Goal: Task Accomplishment & Management: Complete application form

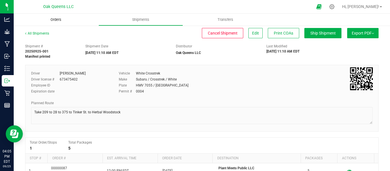
click at [60, 19] on span "Orders" at bounding box center [56, 19] width 26 height 5
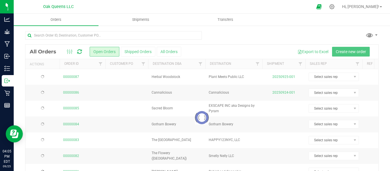
click at [342, 51] on div at bounding box center [201, 118] width 353 height 146
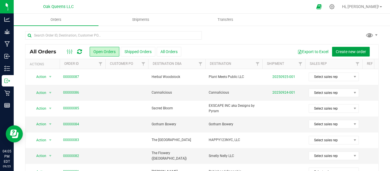
click at [342, 51] on span "Create new order" at bounding box center [351, 51] width 30 height 5
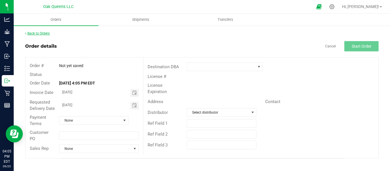
click at [33, 32] on link "Back to Orders" at bounding box center [37, 33] width 25 height 4
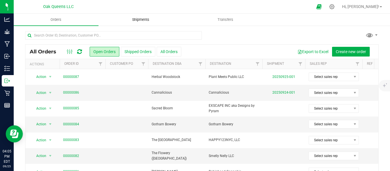
click at [136, 22] on uib-tab-heading "Shipments" at bounding box center [141, 19] width 84 height 11
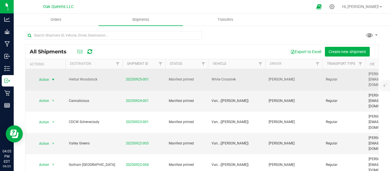
click at [45, 77] on span "Action" at bounding box center [41, 80] width 15 height 8
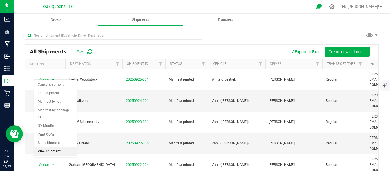
click at [51, 147] on li "View shipment" at bounding box center [55, 151] width 43 height 9
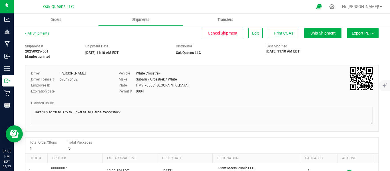
click at [39, 35] on link "All Shipments" at bounding box center [37, 33] width 24 height 4
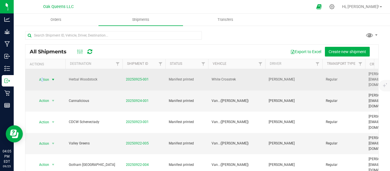
click at [42, 76] on span "Action" at bounding box center [41, 80] width 15 height 8
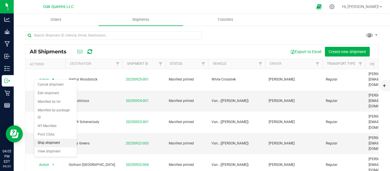
click at [45, 139] on li "Ship shipment" at bounding box center [55, 143] width 43 height 9
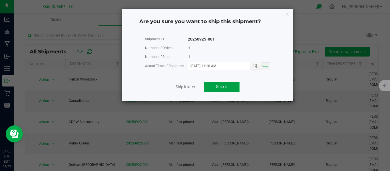
click at [216, 86] on button "Ship it" at bounding box center [222, 87] width 36 height 10
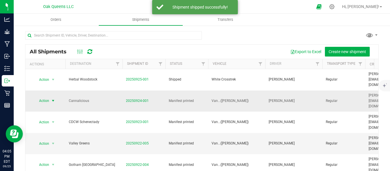
click at [45, 97] on span "Action" at bounding box center [41, 101] width 15 height 8
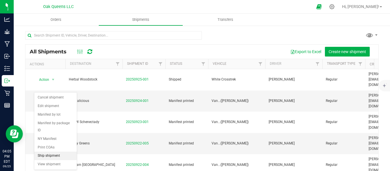
click at [46, 152] on li "Ship shipment" at bounding box center [55, 156] width 43 height 9
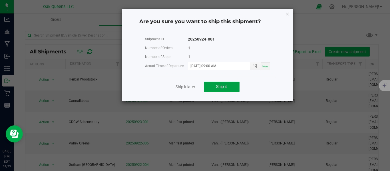
click at [214, 90] on button "Ship it" at bounding box center [222, 87] width 36 height 10
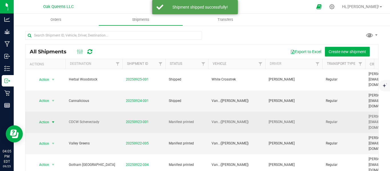
click at [45, 118] on span "Action" at bounding box center [41, 122] width 15 height 8
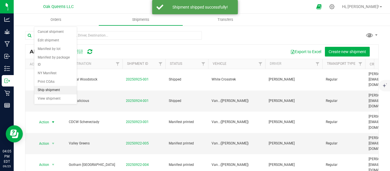
click at [48, 86] on li "Ship shipment" at bounding box center [55, 90] width 43 height 9
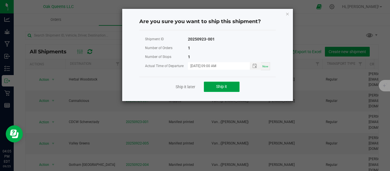
click at [218, 88] on span "Ship it" at bounding box center [221, 86] width 11 height 5
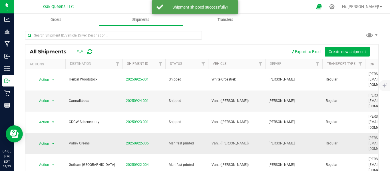
click at [38, 140] on span "Action" at bounding box center [41, 144] width 15 height 8
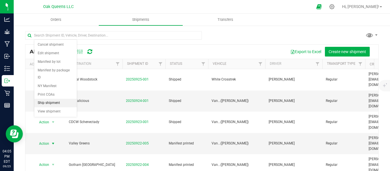
click at [53, 99] on li "Ship shipment" at bounding box center [55, 103] width 43 height 9
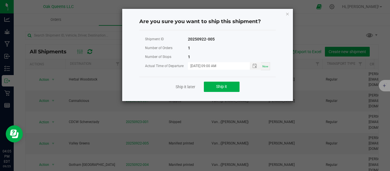
click at [217, 80] on div "Ship it later Ship it" at bounding box center [207, 87] width 136 height 20
click at [216, 86] on span "Ship it" at bounding box center [221, 86] width 11 height 5
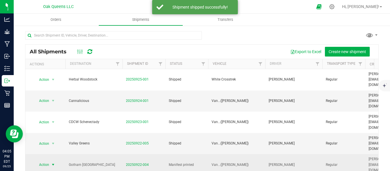
click at [43, 161] on span "Action" at bounding box center [41, 165] width 15 height 8
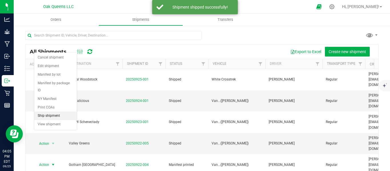
click at [53, 112] on li "Ship shipment" at bounding box center [55, 116] width 43 height 9
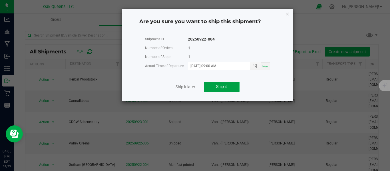
click at [222, 84] on button "Ship it" at bounding box center [222, 87] width 36 height 10
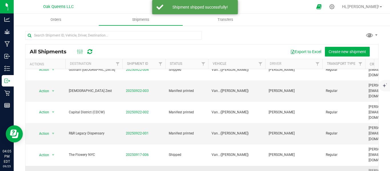
scroll to position [48, 0]
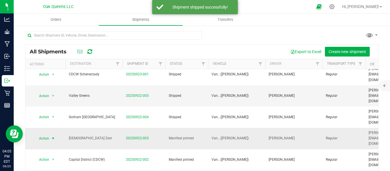
click at [45, 134] on span "Action" at bounding box center [41, 138] width 15 height 8
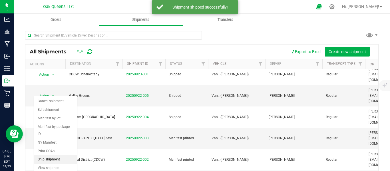
click at [47, 155] on li "Ship shipment" at bounding box center [55, 159] width 43 height 9
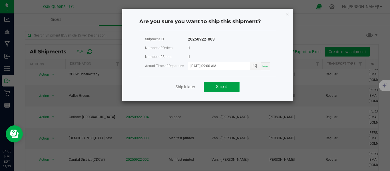
click at [226, 83] on button "Ship it" at bounding box center [222, 87] width 36 height 10
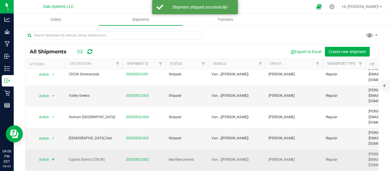
click at [49, 156] on span "Action" at bounding box center [41, 160] width 15 height 8
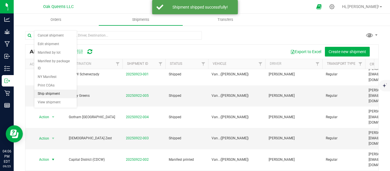
click at [48, 90] on li "Ship shipment" at bounding box center [55, 94] width 43 height 9
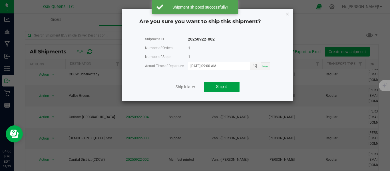
click at [212, 86] on button "Ship it" at bounding box center [222, 87] width 36 height 10
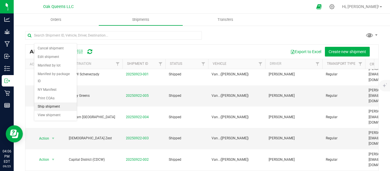
click at [57, 102] on li "Ship shipment" at bounding box center [55, 106] width 43 height 9
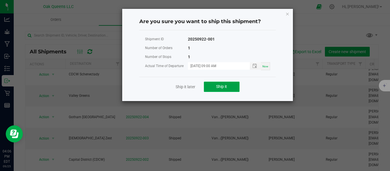
click at [224, 89] on button "Ship it" at bounding box center [222, 87] width 36 height 10
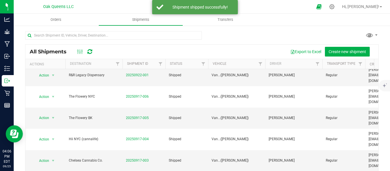
scroll to position [0, 0]
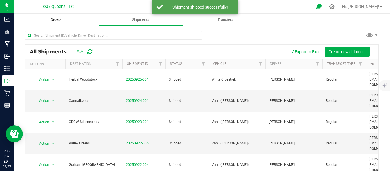
click at [51, 20] on span "Orders" at bounding box center [56, 19] width 26 height 5
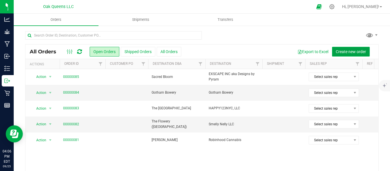
click at [343, 53] on span "Create new order" at bounding box center [351, 51] width 30 height 5
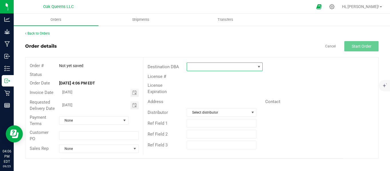
click at [226, 65] on span at bounding box center [221, 67] width 68 height 8
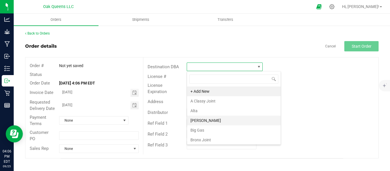
click at [206, 120] on li "[PERSON_NAME]" at bounding box center [234, 121] width 94 height 10
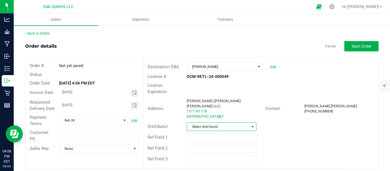
click at [210, 123] on span "Select distributor" at bounding box center [218, 127] width 62 height 8
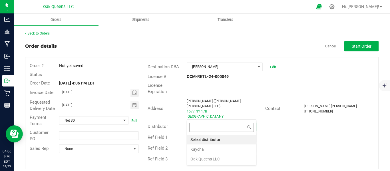
scroll to position [9, 70]
click at [201, 159] on li "Oak Queens LLC" at bounding box center [221, 159] width 69 height 10
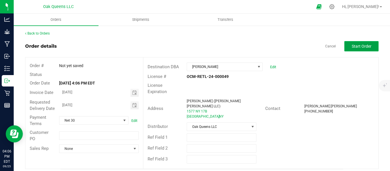
click at [360, 47] on span "Start Order" at bounding box center [362, 46] width 20 height 5
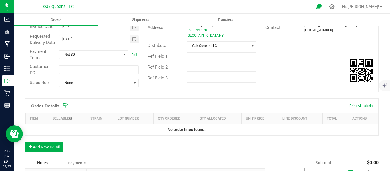
scroll to position [95, 0]
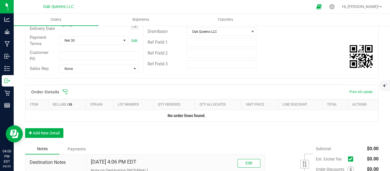
click at [67, 94] on icon at bounding box center [65, 91] width 5 height 5
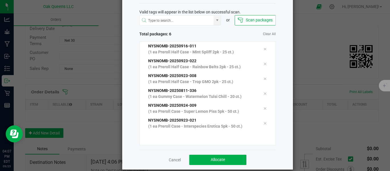
scroll to position [34, 0]
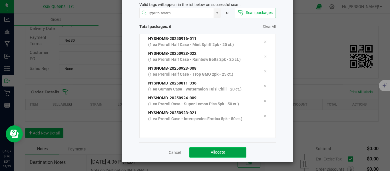
click at [228, 149] on button "Allocate" at bounding box center [217, 152] width 57 height 10
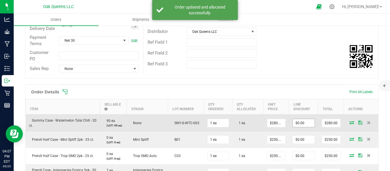
scroll to position [190, 0]
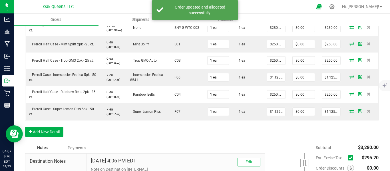
click at [349, 158] on icon at bounding box center [351, 158] width 4 height 0
click at [0, 0] on input "checkbox" at bounding box center [0, 0] width 0 height 0
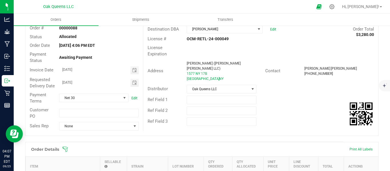
scroll to position [0, 0]
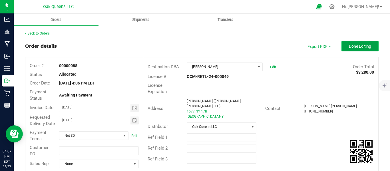
click at [353, 49] on span "Done Editing" at bounding box center [360, 46] width 22 height 5
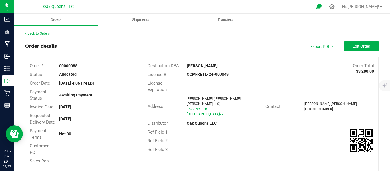
click at [43, 33] on link "Back to Orders" at bounding box center [37, 33] width 25 height 4
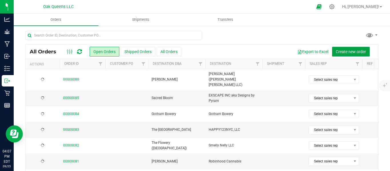
click at [343, 53] on span "Create new order" at bounding box center [351, 51] width 30 height 5
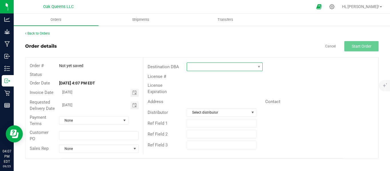
click at [235, 66] on span at bounding box center [221, 67] width 68 height 8
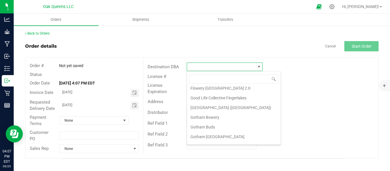
scroll to position [285, 0]
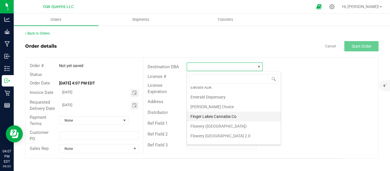
click at [210, 116] on li "Finger Lakes Cannabis Co" at bounding box center [234, 117] width 94 height 10
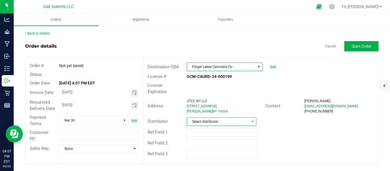
click at [230, 118] on span "Select distributor" at bounding box center [218, 122] width 62 height 8
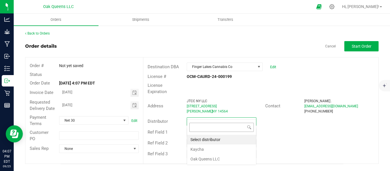
scroll to position [9, 70]
click at [201, 157] on li "Oak Queens LLC" at bounding box center [221, 159] width 69 height 10
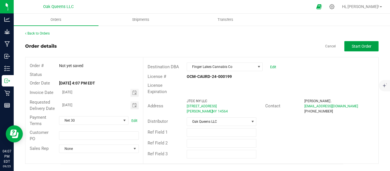
click at [360, 45] on span "Start Order" at bounding box center [362, 46] width 20 height 5
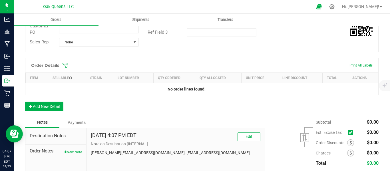
scroll to position [143, 0]
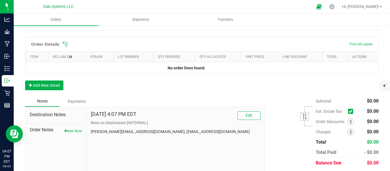
click at [66, 47] on icon at bounding box center [65, 44] width 6 height 6
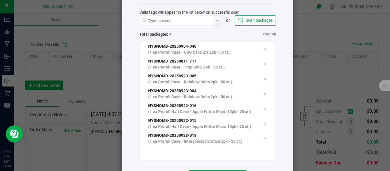
scroll to position [59, 0]
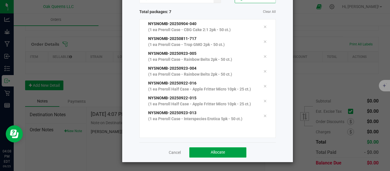
click at [218, 152] on span "Allocate" at bounding box center [218, 152] width 14 height 5
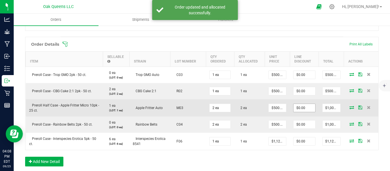
scroll to position [244, 0]
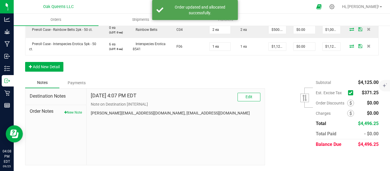
click at [349, 93] on icon at bounding box center [351, 93] width 4 height 0
click at [0, 0] on input "checkbox" at bounding box center [0, 0] width 0 height 0
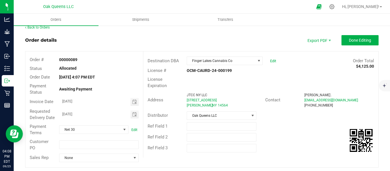
scroll to position [0, 0]
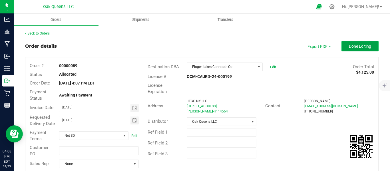
click at [344, 45] on button "Done Editing" at bounding box center [359, 46] width 37 height 10
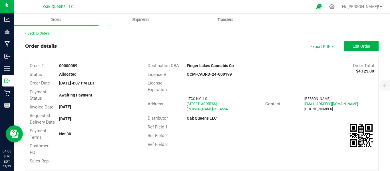
click at [42, 34] on link "Back to Orders" at bounding box center [37, 33] width 25 height 4
